Goal: Find contact information: Find contact information

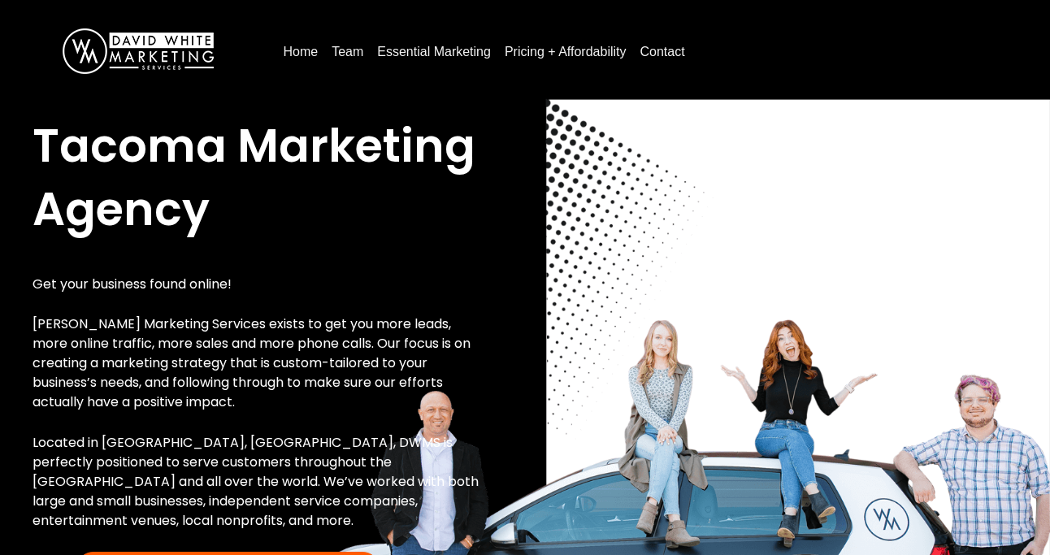
click at [343, 48] on link "Team" at bounding box center [347, 52] width 45 height 26
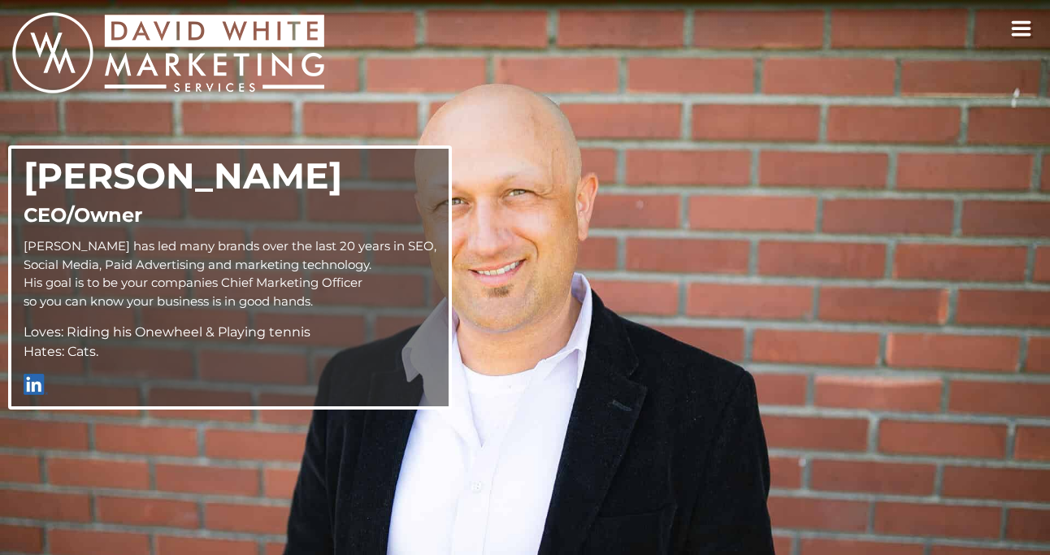
click at [1027, 33] on icon "toggle navigation" at bounding box center [1021, 28] width 21 height 16
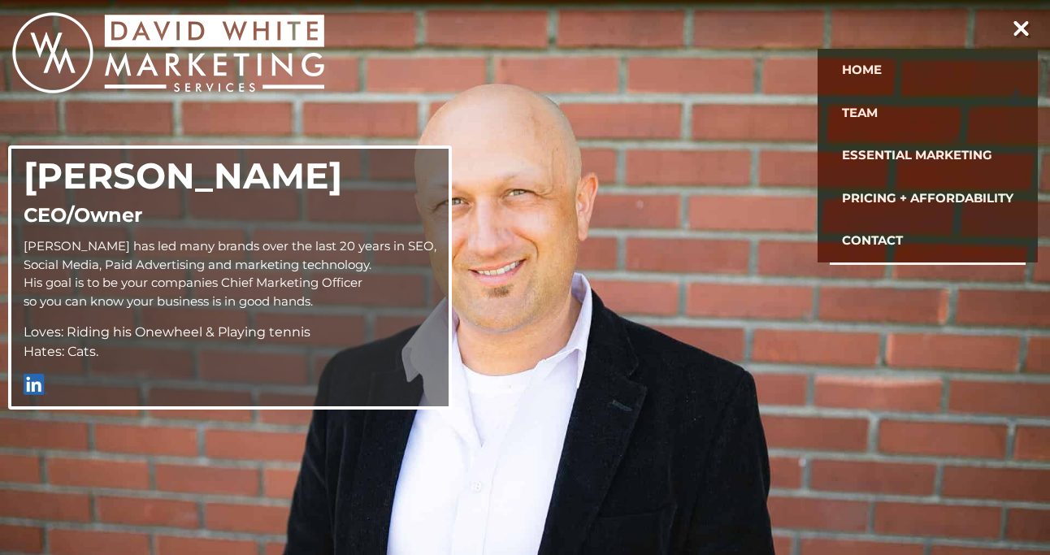
click at [902, 231] on link "Contact" at bounding box center [928, 240] width 196 height 43
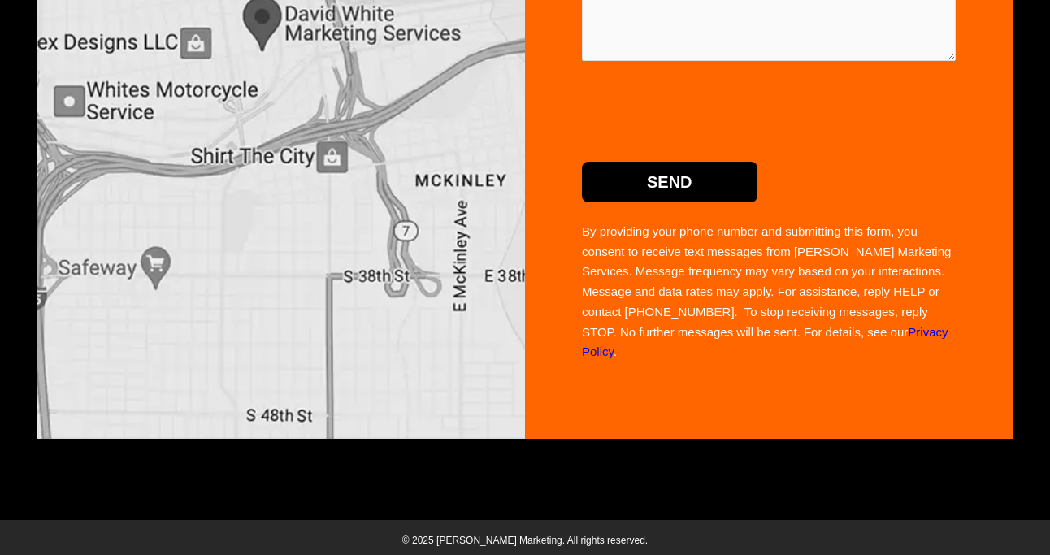
scroll to position [708, 0]
